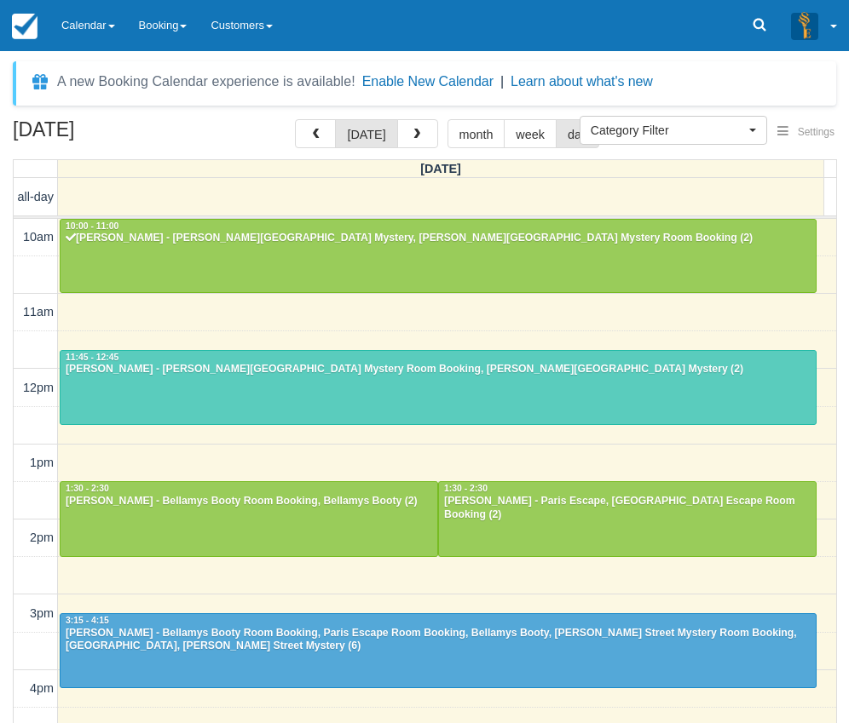
select select
click at [81, 13] on link "Calendar" at bounding box center [88, 25] width 78 height 51
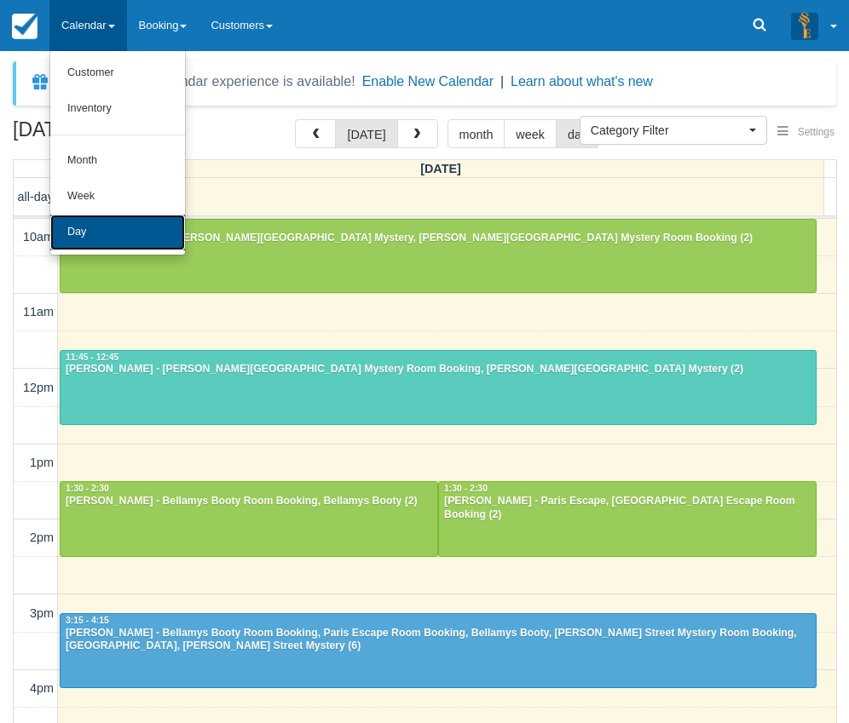
click at [86, 236] on link "Day" at bounding box center [117, 233] width 135 height 36
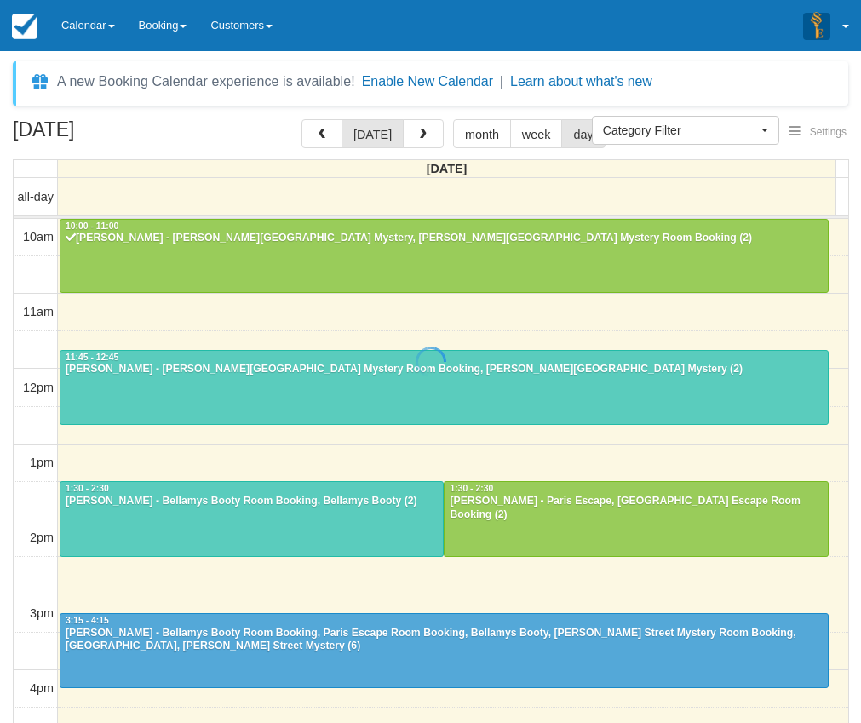
select select
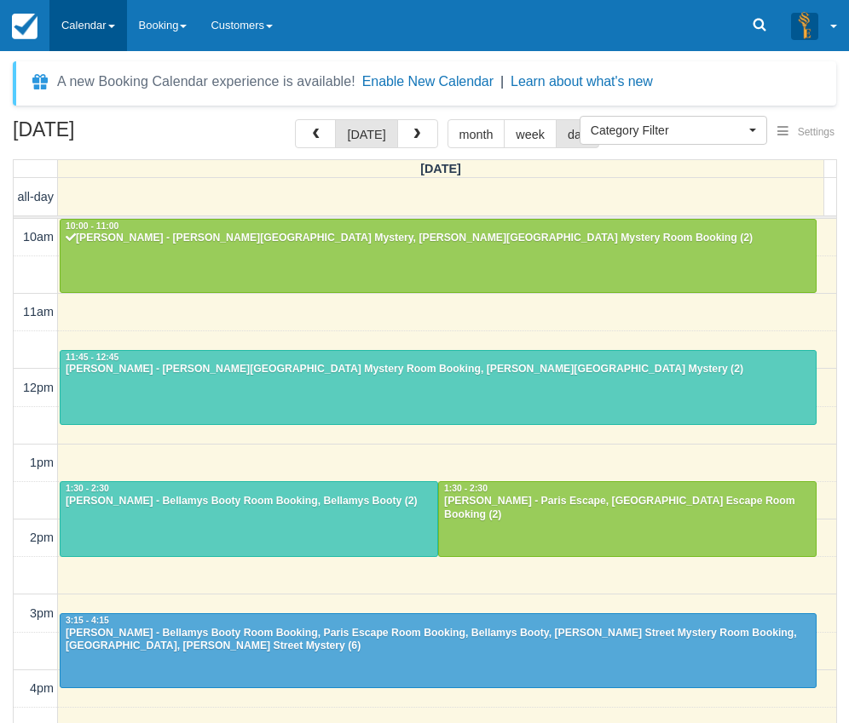
click at [70, 16] on link "Calendar" at bounding box center [88, 25] width 78 height 51
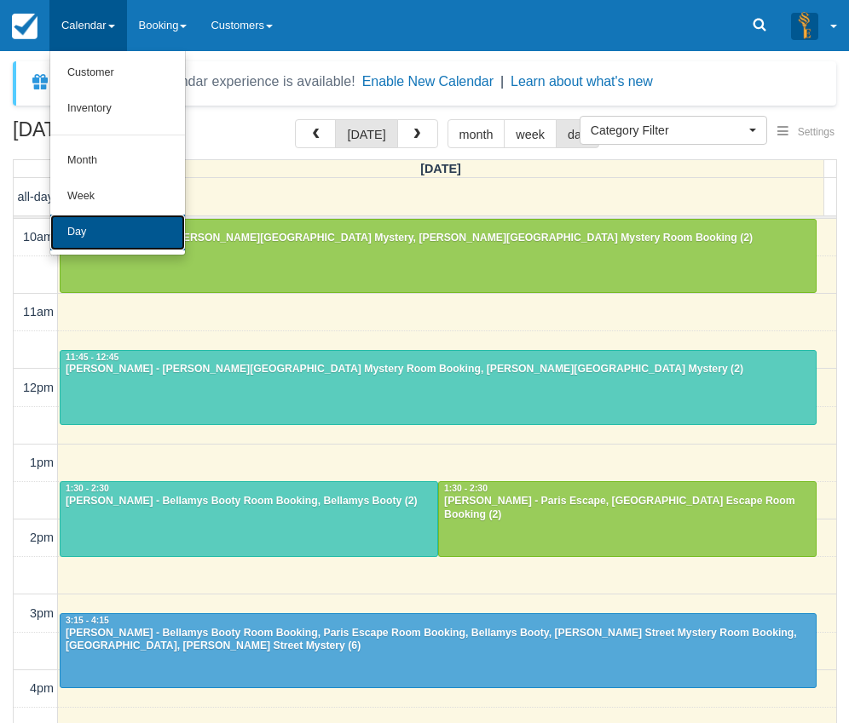
click at [88, 243] on link "Day" at bounding box center [117, 233] width 135 height 36
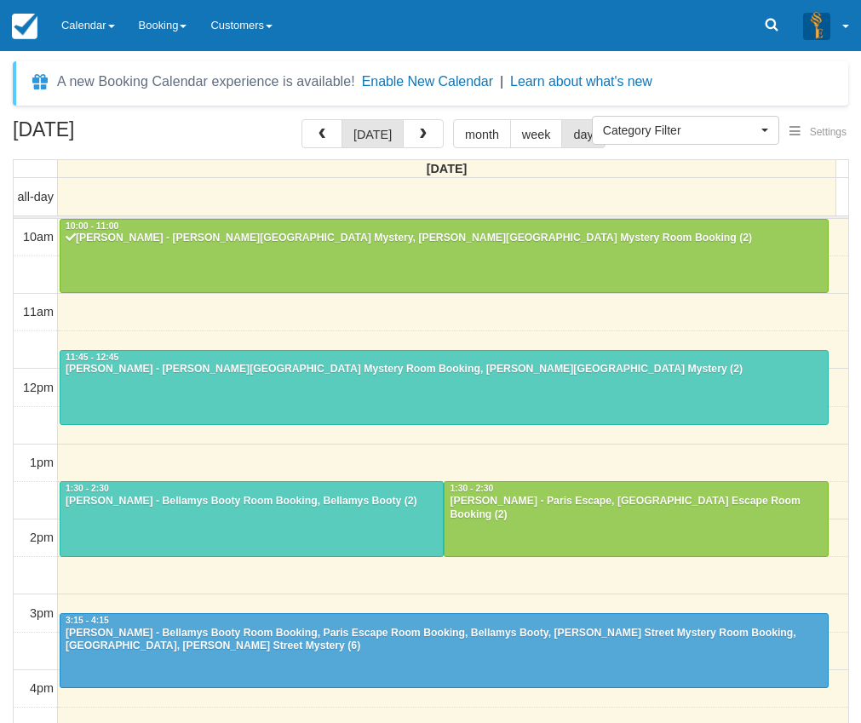
select select
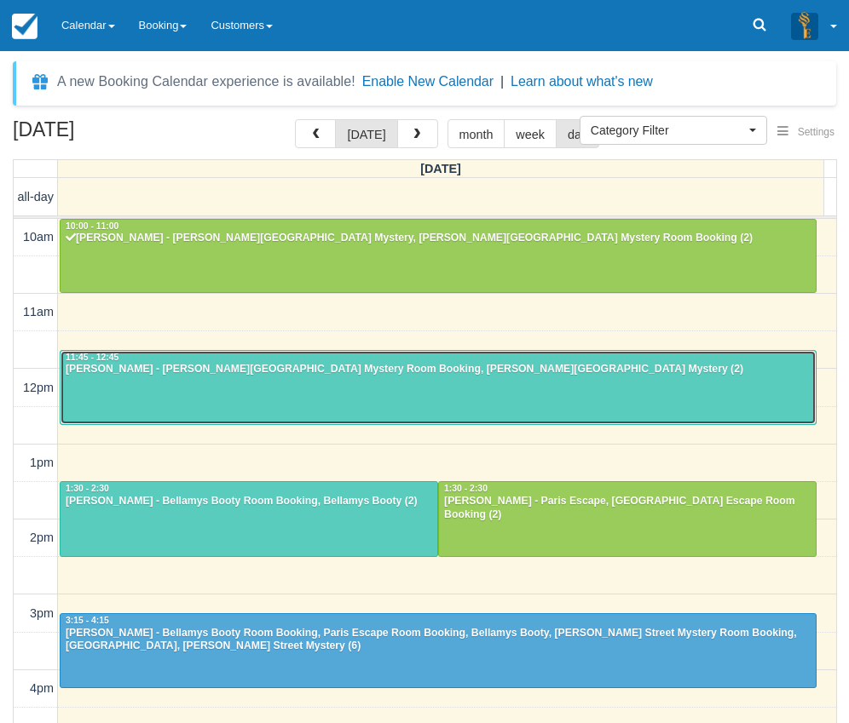
click at [219, 383] on div at bounding box center [437, 387] width 755 height 73
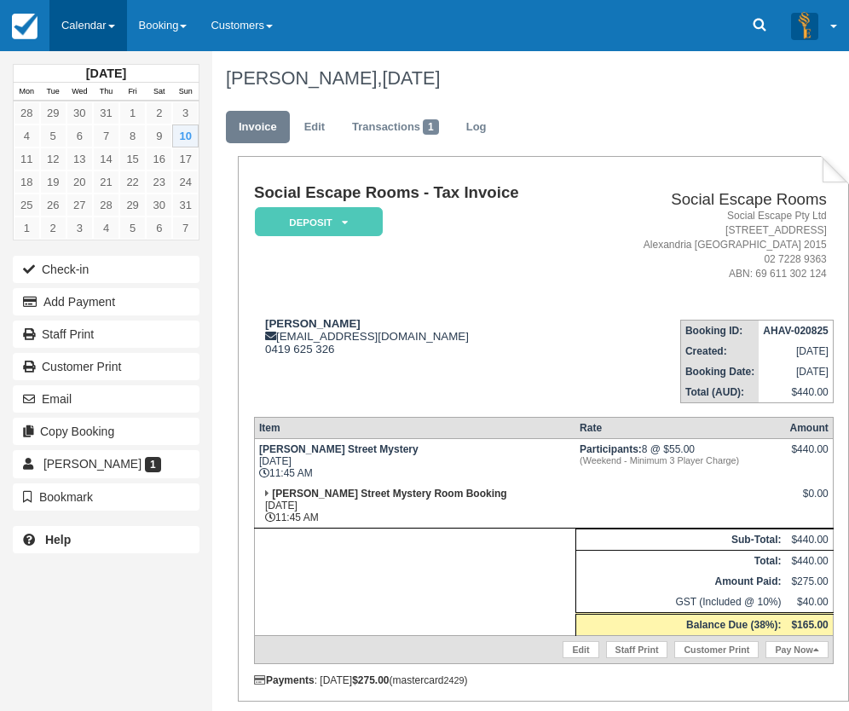
click at [88, 26] on link "Calendar" at bounding box center [88, 25] width 78 height 51
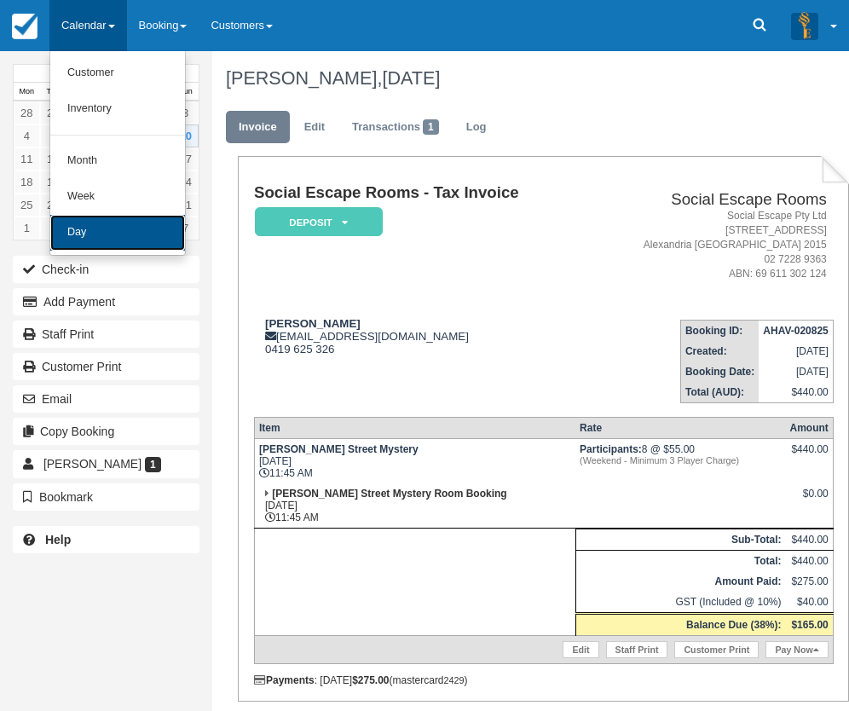
click at [107, 231] on link "Day" at bounding box center [117, 233] width 135 height 36
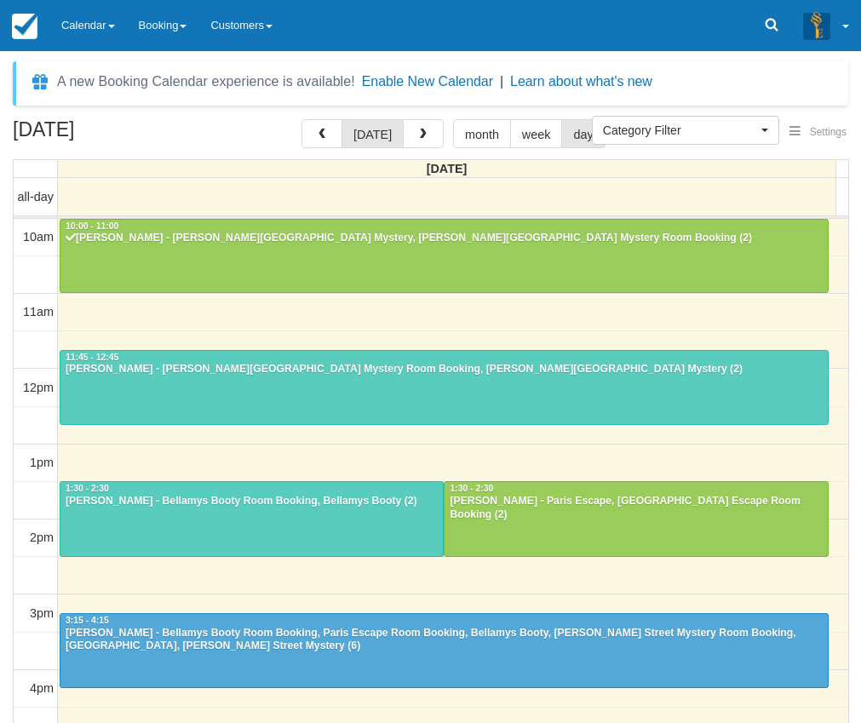
select select
